Goal: Task Accomplishment & Management: Use online tool/utility

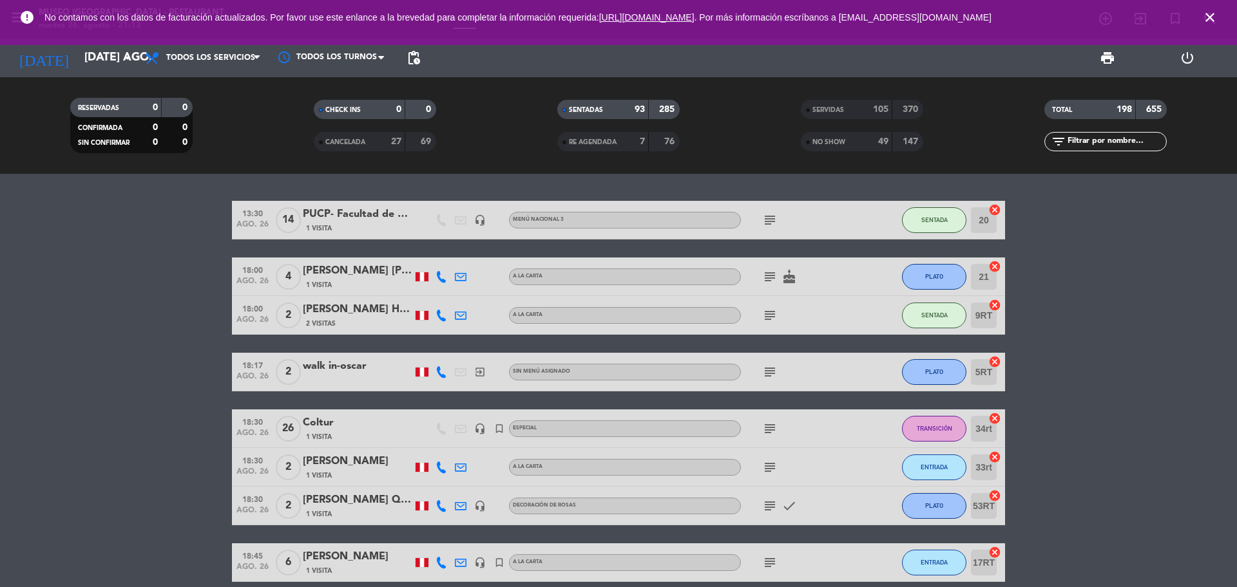
click at [1210, 22] on icon "close" at bounding box center [1209, 17] width 15 height 15
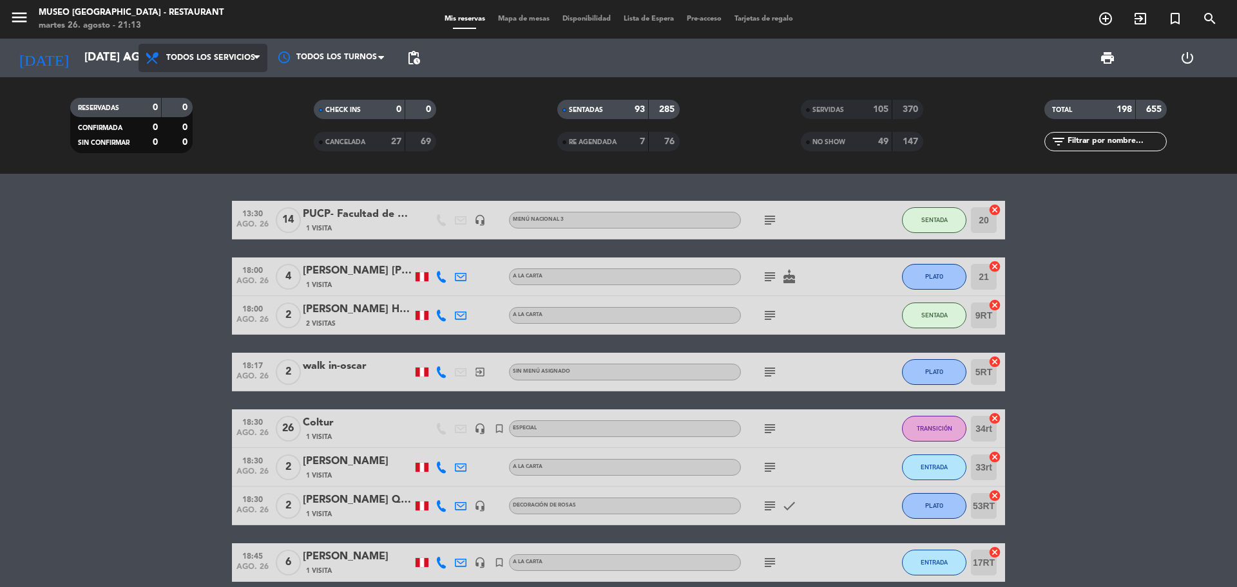
click at [221, 61] on span "Todos los servicios" at bounding box center [210, 57] width 89 height 9
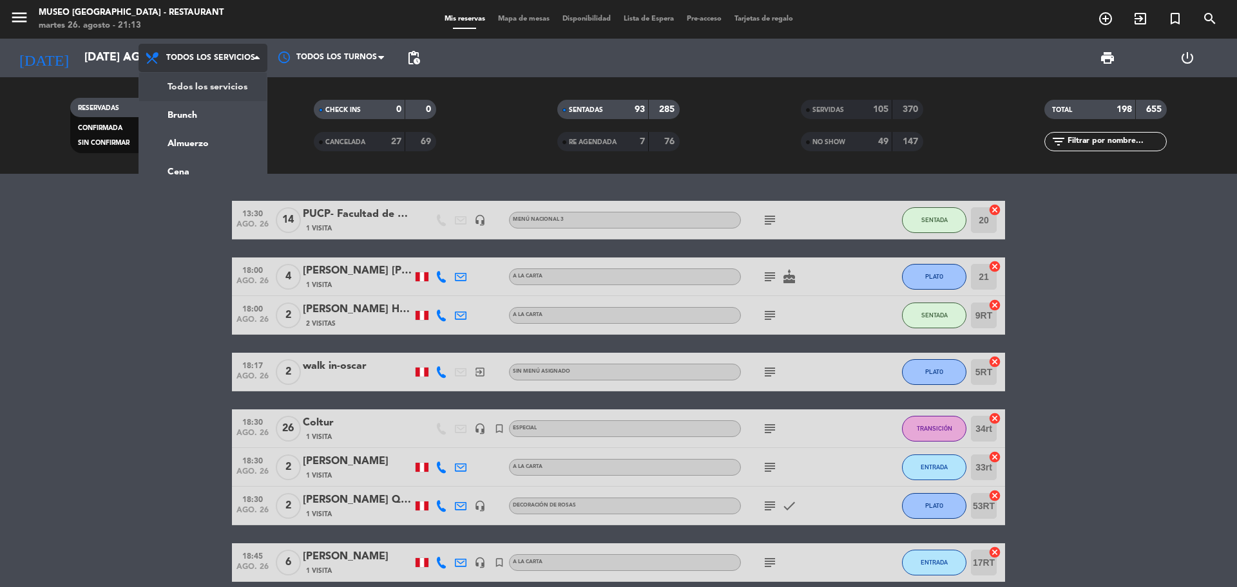
click at [216, 82] on div "menu [GEOGRAPHIC_DATA] - Restaurant martes 26. agosto - 21:13 Mis reservas Mapa…" at bounding box center [618, 87] width 1237 height 174
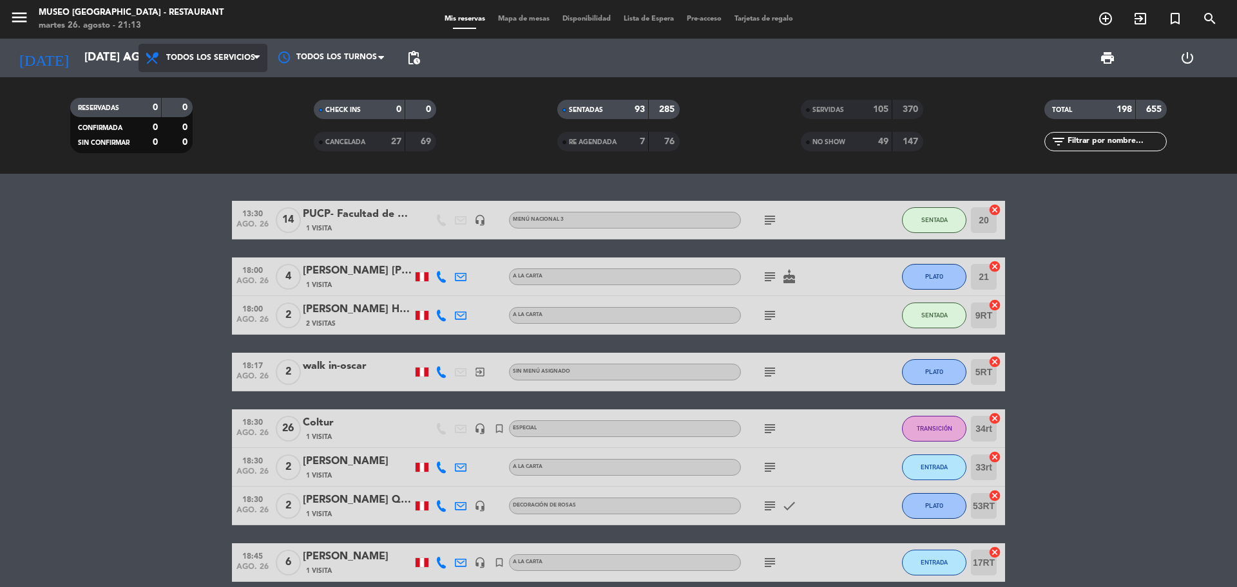
click at [227, 59] on span "Todos los servicios" at bounding box center [210, 57] width 89 height 9
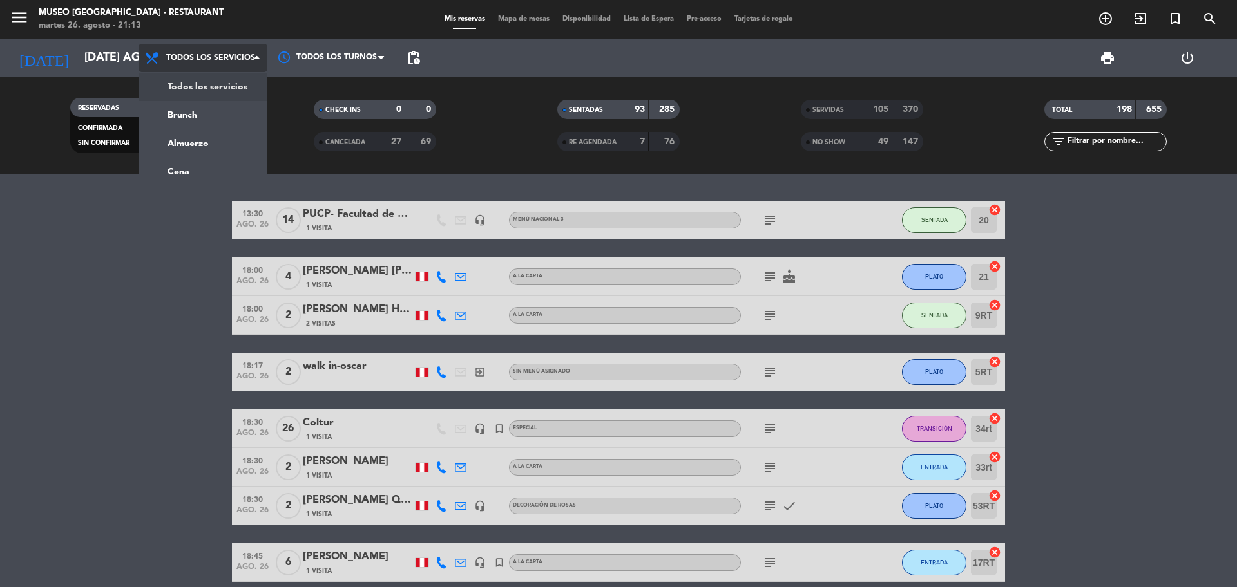
click at [259, 100] on div "menu [GEOGRAPHIC_DATA] - Restaurant martes 26. agosto - 21:13 Mis reservas Mapa…" at bounding box center [618, 87] width 1237 height 174
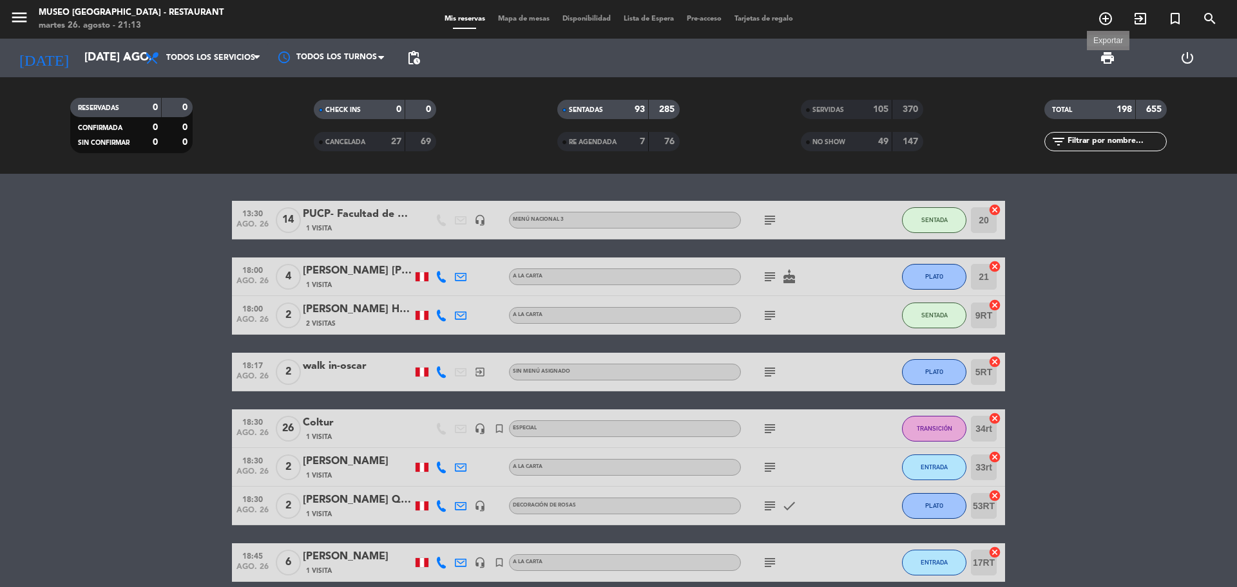
click at [1104, 60] on span "print" at bounding box center [1107, 57] width 15 height 15
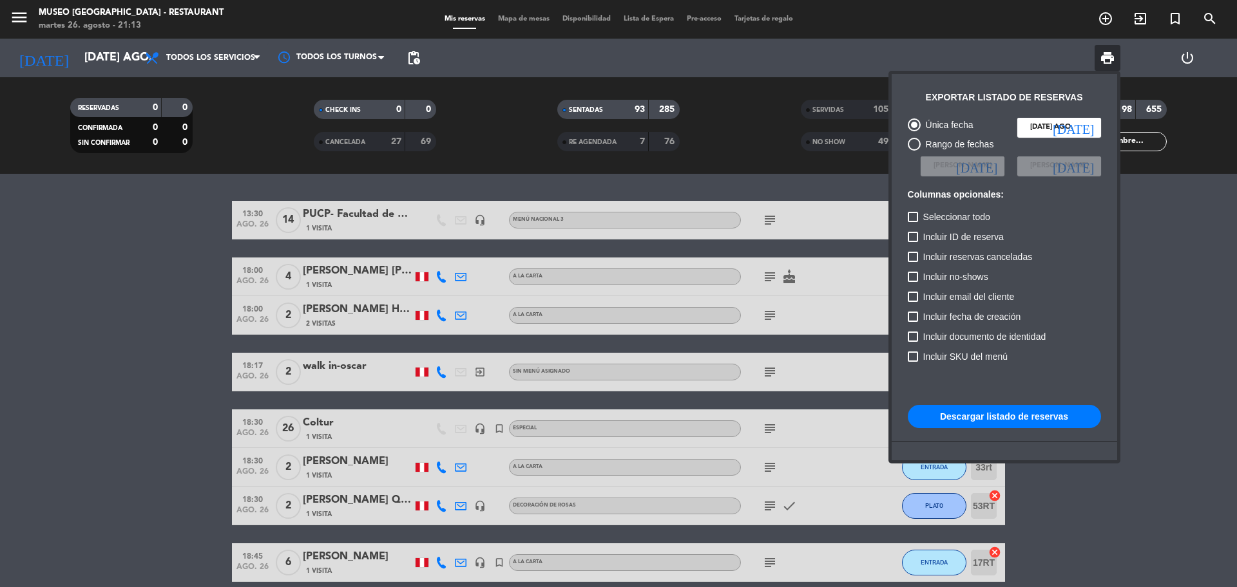
click at [983, 252] on span "Incluir reservas canceladas" at bounding box center [977, 256] width 109 height 15
click at [913, 262] on input "Incluir reservas canceladas" at bounding box center [912, 262] width 1 height 1
checkbox input "true"
click at [967, 279] on span "Incluir no-shows" at bounding box center [955, 276] width 65 height 15
click at [913, 282] on input "Incluir no-shows" at bounding box center [912, 282] width 1 height 1
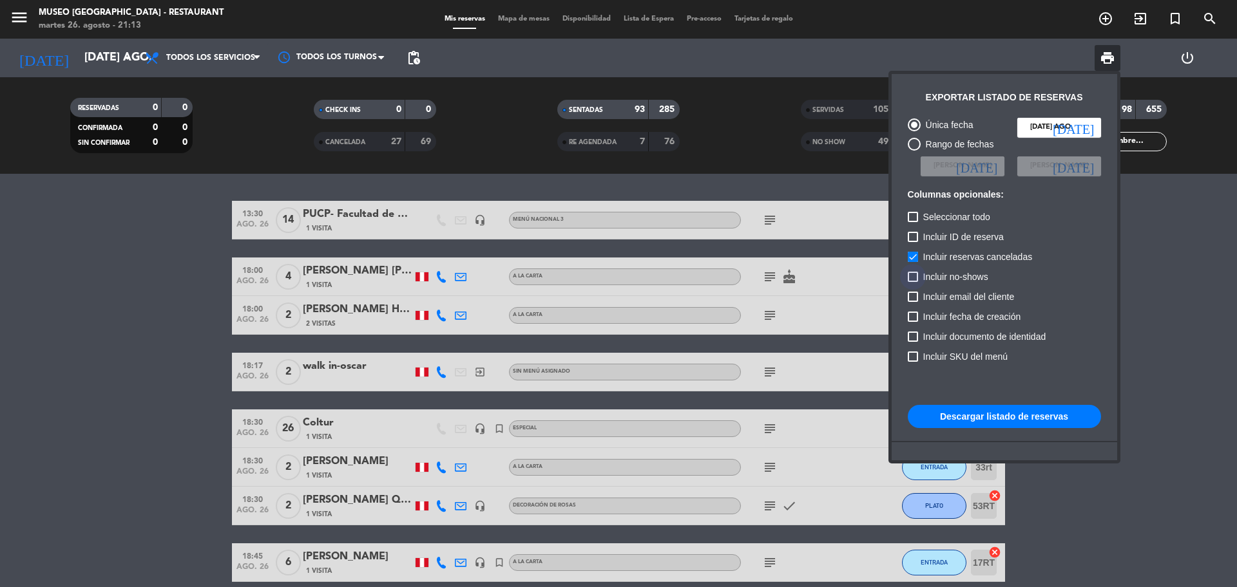
checkbox input "true"
click at [1069, 417] on button "Descargar listado de reservas" at bounding box center [1004, 416] width 193 height 23
